Goal: Check status: Check status

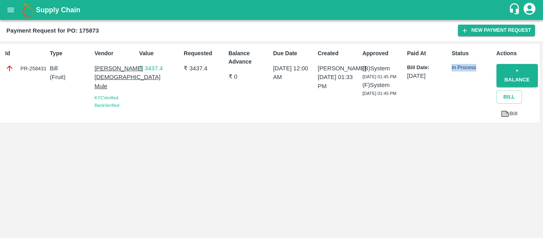
click at [480, 73] on div "Status In Process" at bounding box center [470, 83] width 45 height 75
click at [476, 70] on p "In Process" at bounding box center [471, 68] width 41 height 8
drag, startPoint x: 475, startPoint y: 68, endPoint x: 453, endPoint y: 68, distance: 22.3
click at [453, 68] on p "In Process" at bounding box center [471, 68] width 41 height 8
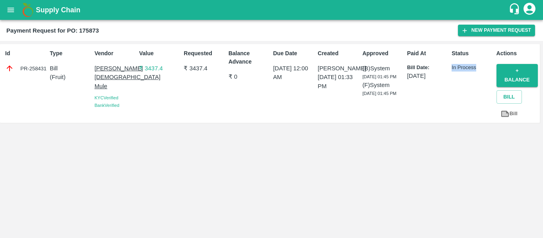
drag, startPoint x: 451, startPoint y: 66, endPoint x: 475, endPoint y: 64, distance: 24.3
click at [475, 64] on div "Status In Process" at bounding box center [470, 83] width 45 height 75
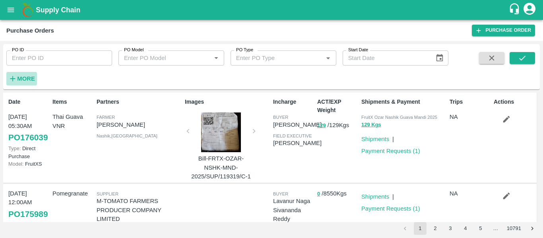
click at [24, 81] on strong "More" at bounding box center [26, 78] width 18 height 6
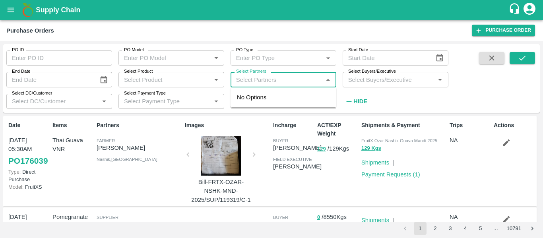
click at [264, 78] on input "Select Partners" at bounding box center [277, 79] width 88 height 10
paste input "9766989905"
type input "9766989905"
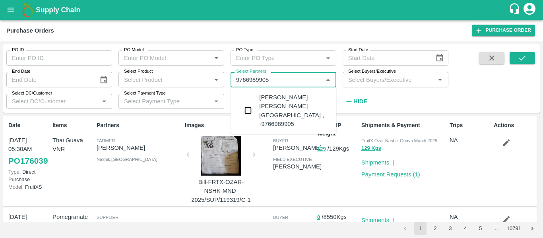
click at [275, 101] on div "[PERSON_NAME] [PERSON_NAME][GEOGRAPHIC_DATA] , -9766989905" at bounding box center [294, 110] width 71 height 35
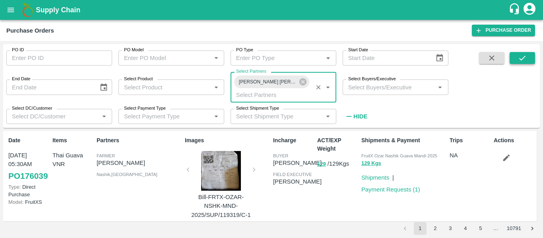
click at [520, 55] on icon "submit" at bounding box center [522, 58] width 9 height 9
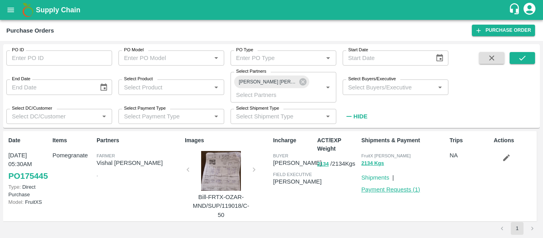
click at [397, 190] on link "Payment Requests ( 1 )" at bounding box center [390, 189] width 59 height 6
